Goal: Task Accomplishment & Management: Use online tool/utility

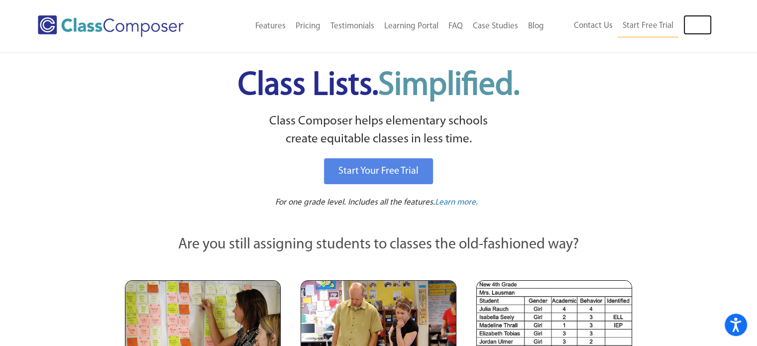
click at [695, 28] on link "Log In" at bounding box center [698, 25] width 28 height 20
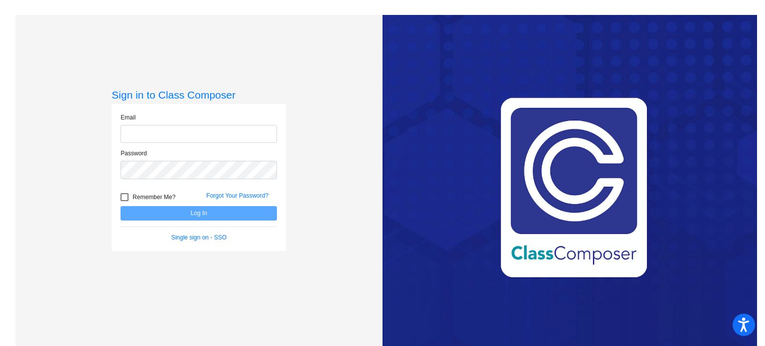
type input "[EMAIL_ADDRESS][DOMAIN_NAME]"
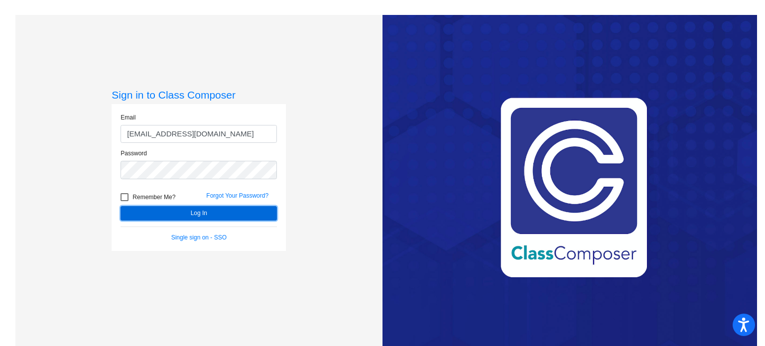
click at [218, 213] on button "Log In" at bounding box center [198, 213] width 156 height 14
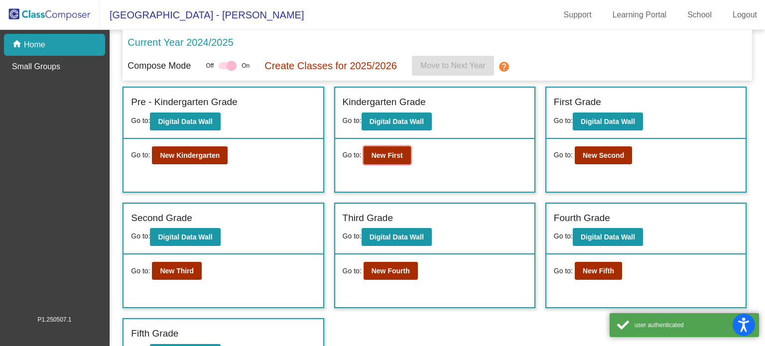
click at [383, 146] on button "New First" at bounding box center [386, 155] width 47 height 18
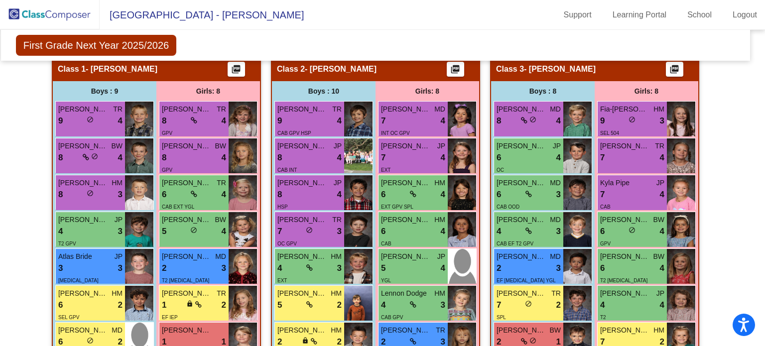
scroll to position [222, 7]
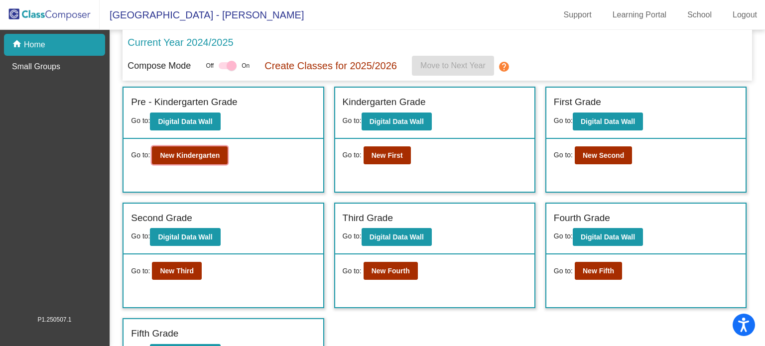
click at [211, 157] on b "New Kindergarten" at bounding box center [190, 155] width 60 height 8
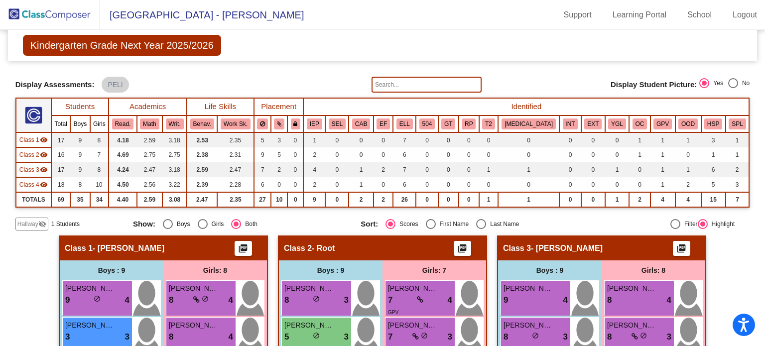
click at [403, 84] on input "text" at bounding box center [426, 85] width 110 height 16
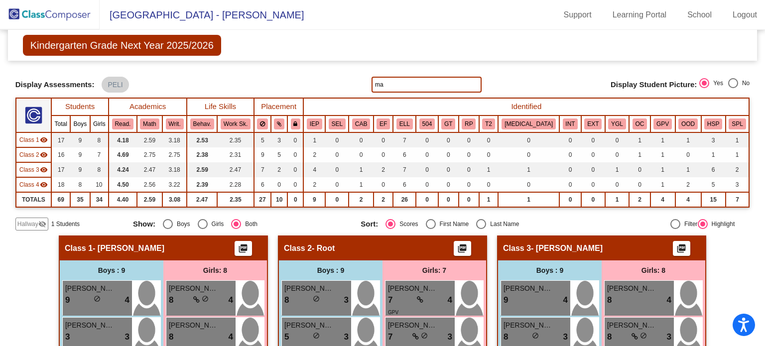
type input "m"
type input "Love"
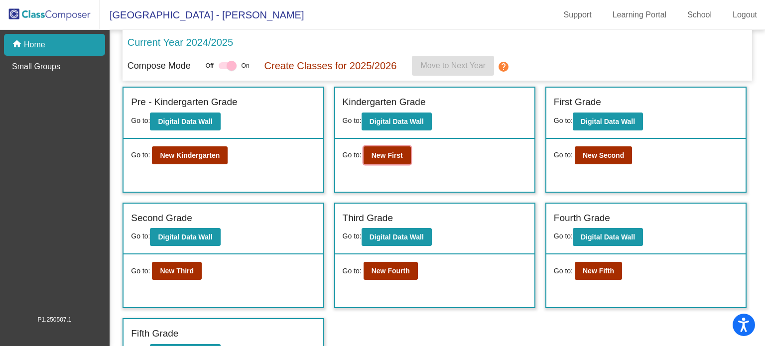
click at [388, 154] on b "New First" at bounding box center [386, 155] width 31 height 8
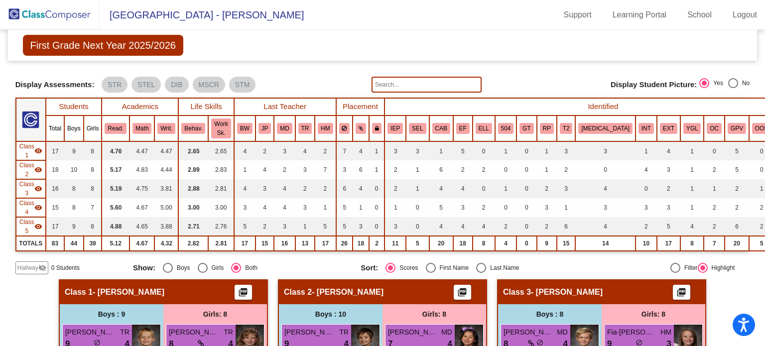
click at [407, 78] on input "text" at bounding box center [426, 85] width 110 height 16
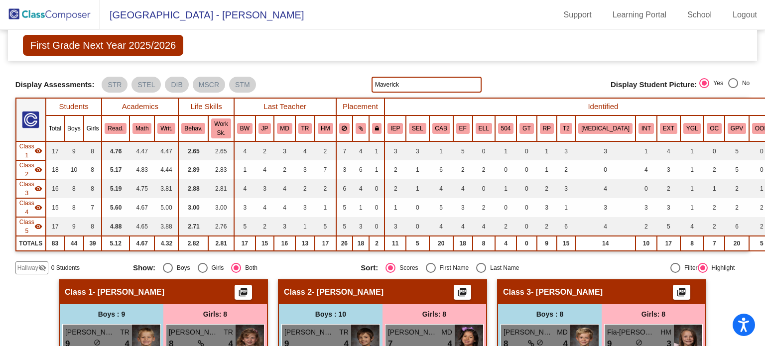
type input "Maverick"
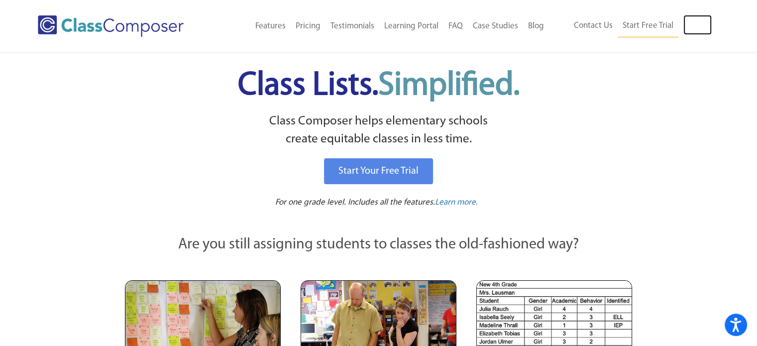
click at [697, 29] on link "Log In" at bounding box center [698, 25] width 28 height 20
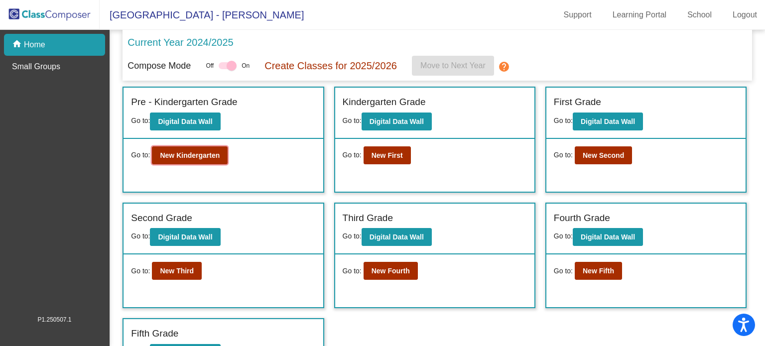
click at [207, 158] on b "New Kindergarten" at bounding box center [190, 155] width 60 height 8
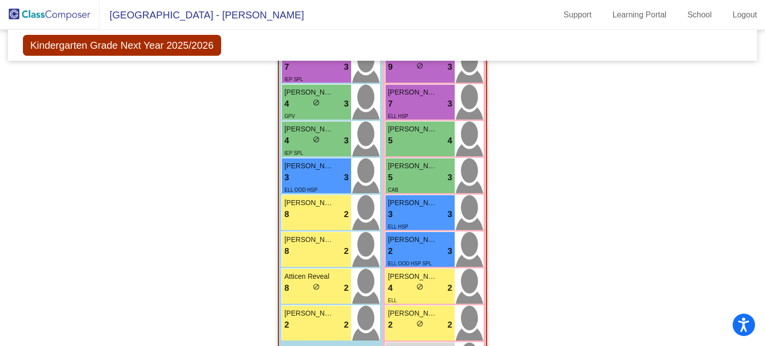
scroll to position [709, 0]
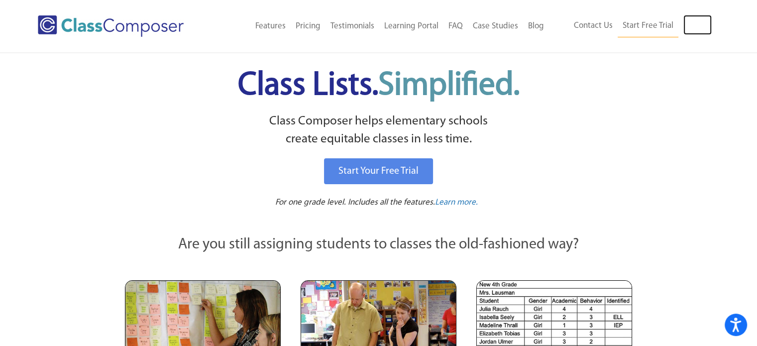
click at [689, 20] on link "Log In" at bounding box center [698, 25] width 28 height 20
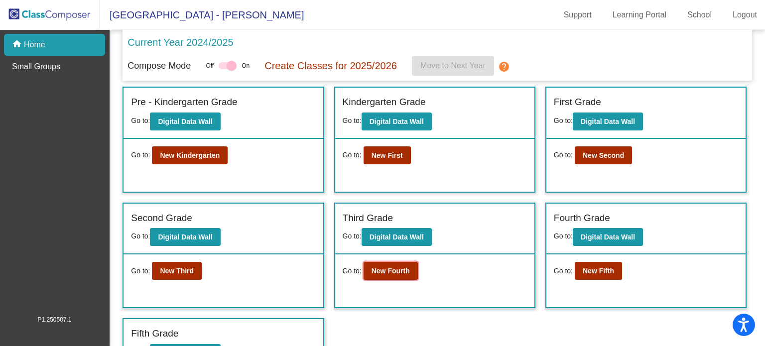
click at [400, 267] on b "New Fourth" at bounding box center [390, 271] width 38 height 8
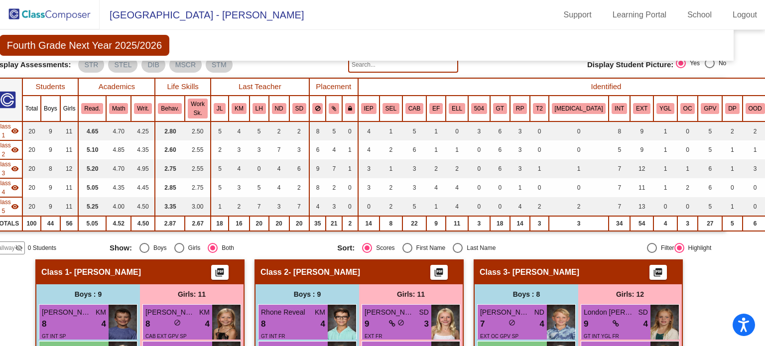
scroll to position [0, 23]
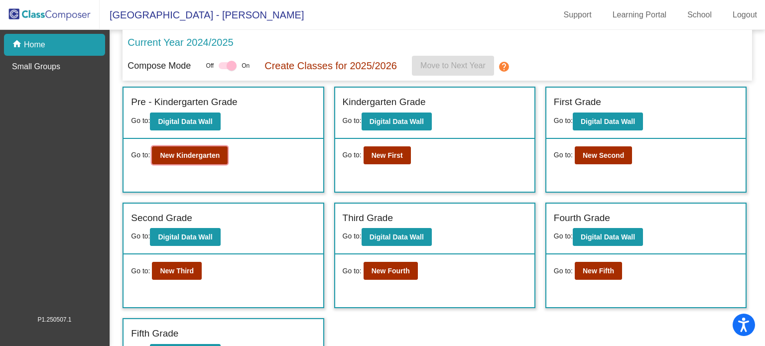
click at [201, 153] on b "New Kindergarten" at bounding box center [190, 155] width 60 height 8
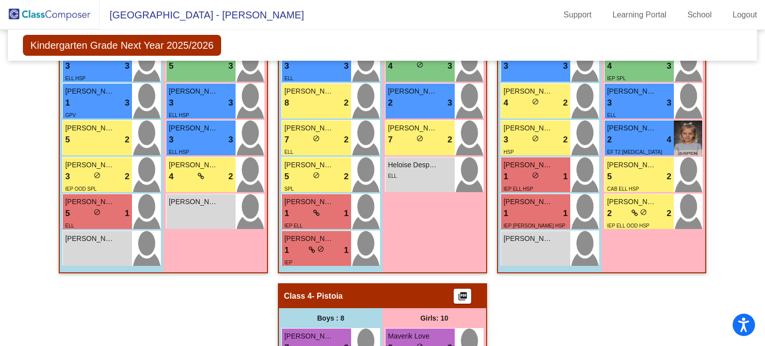
scroll to position [346, 0]
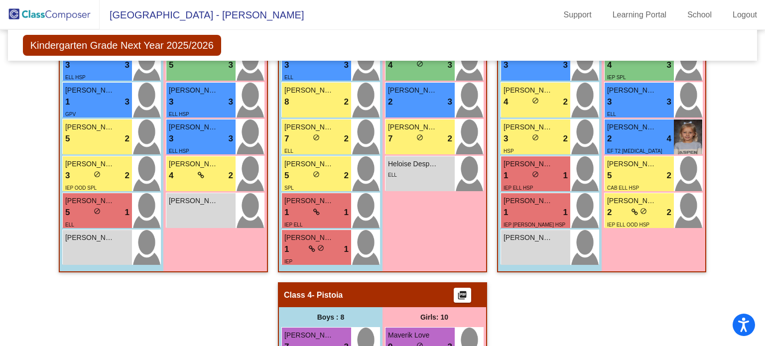
click at [300, 213] on div "1 lock do_not_disturb_alt 1" at bounding box center [316, 212] width 64 height 13
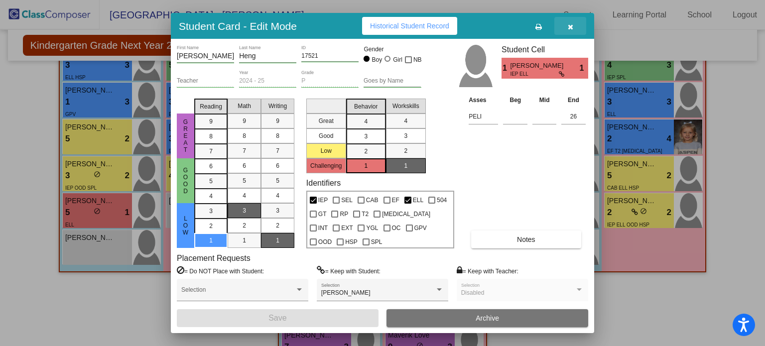
click at [568, 28] on icon "button" at bounding box center [570, 26] width 5 height 7
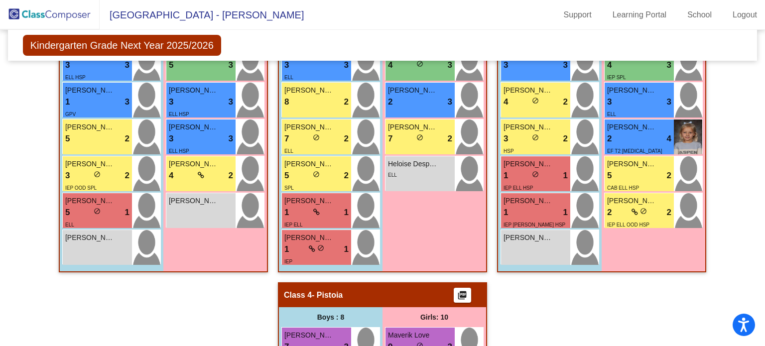
click at [303, 251] on div "1 lock do_not_disturb_alt 1" at bounding box center [316, 249] width 64 height 13
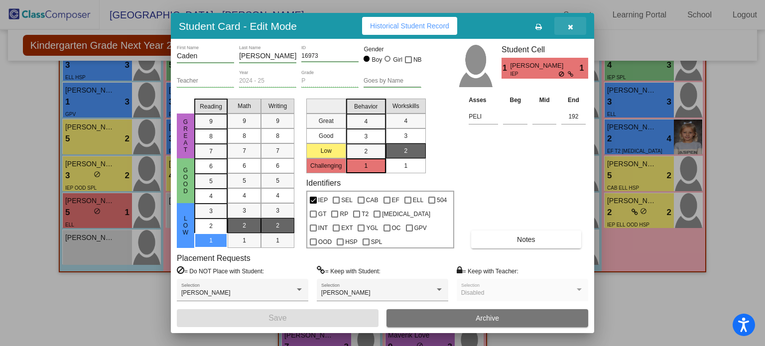
click at [568, 25] on icon "button" at bounding box center [570, 26] width 5 height 7
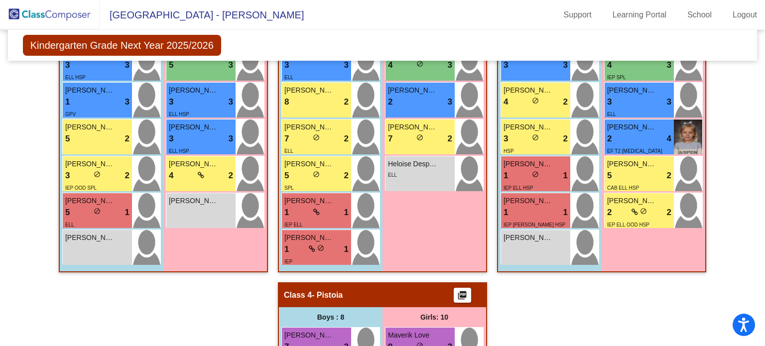
scroll to position [0, 0]
